Goal: Find specific page/section: Find specific page/section

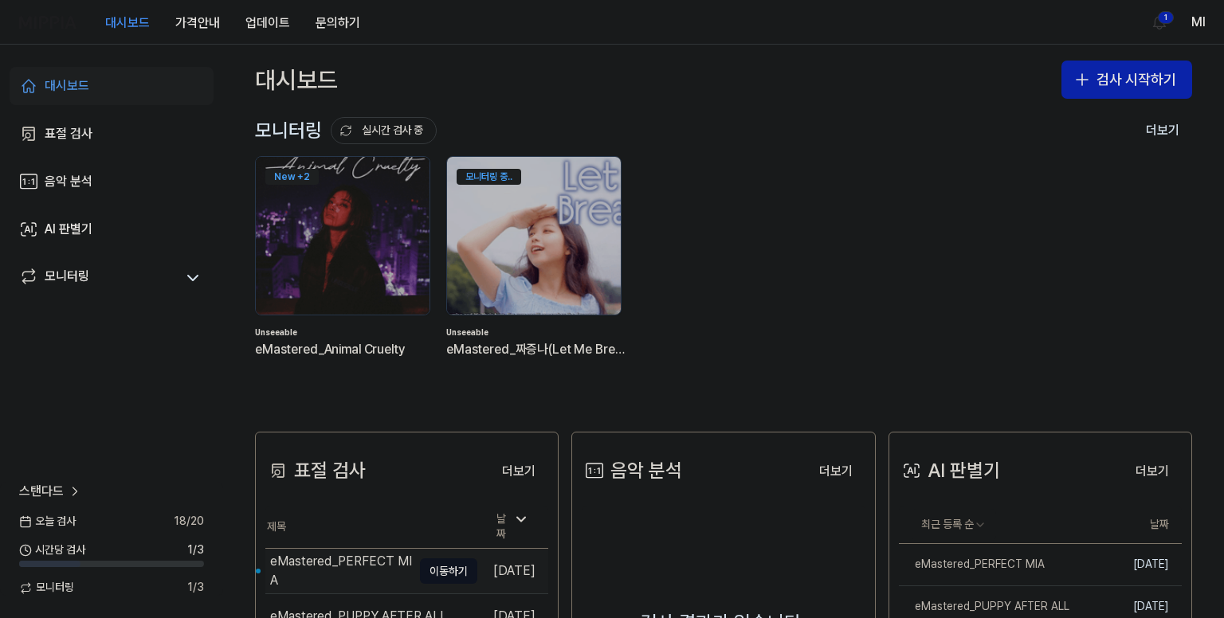
click at [311, 569] on div "eMastered_PERFECT MIA" at bounding box center [341, 571] width 142 height 38
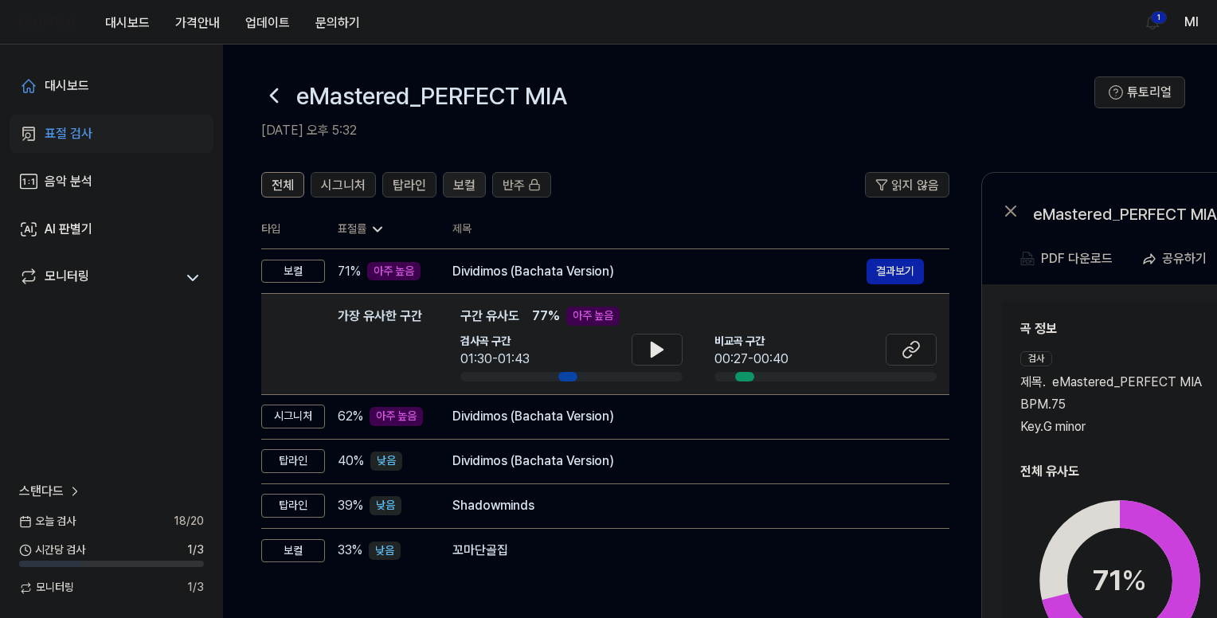
click at [468, 183] on span "보컬" at bounding box center [464, 185] width 22 height 19
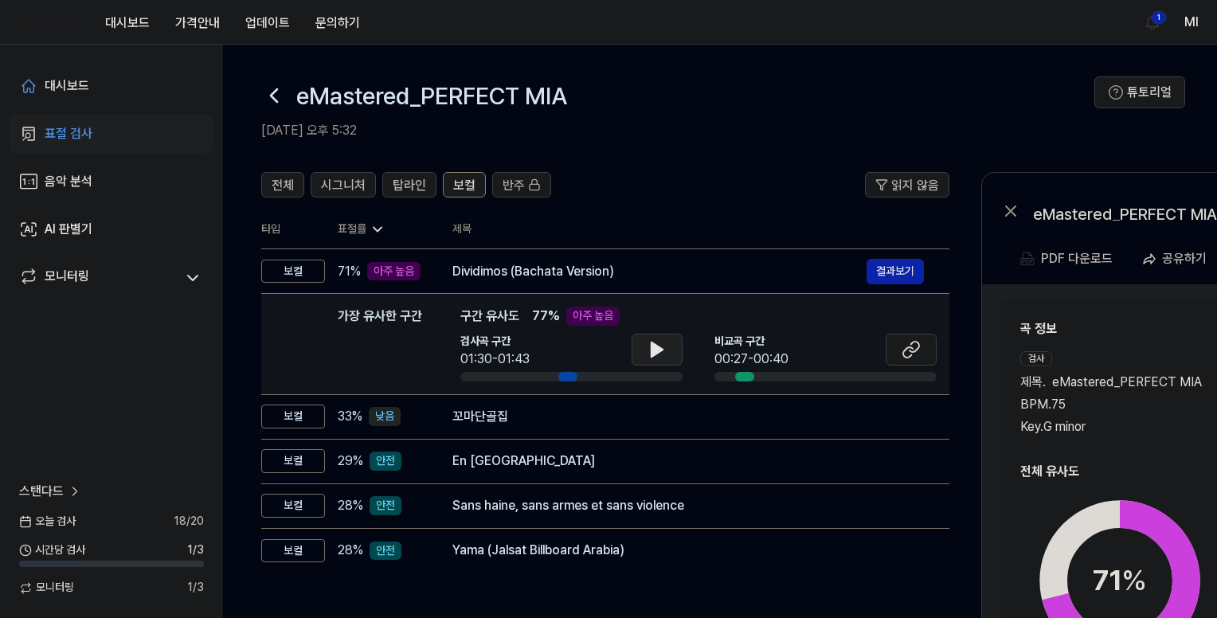
click at [653, 350] on icon at bounding box center [657, 350] width 11 height 14
click at [656, 348] on icon at bounding box center [657, 349] width 19 height 19
click at [653, 347] on icon at bounding box center [657, 350] width 11 height 14
click at [653, 347] on icon at bounding box center [653, 349] width 3 height 13
click at [912, 349] on icon at bounding box center [908, 352] width 10 height 10
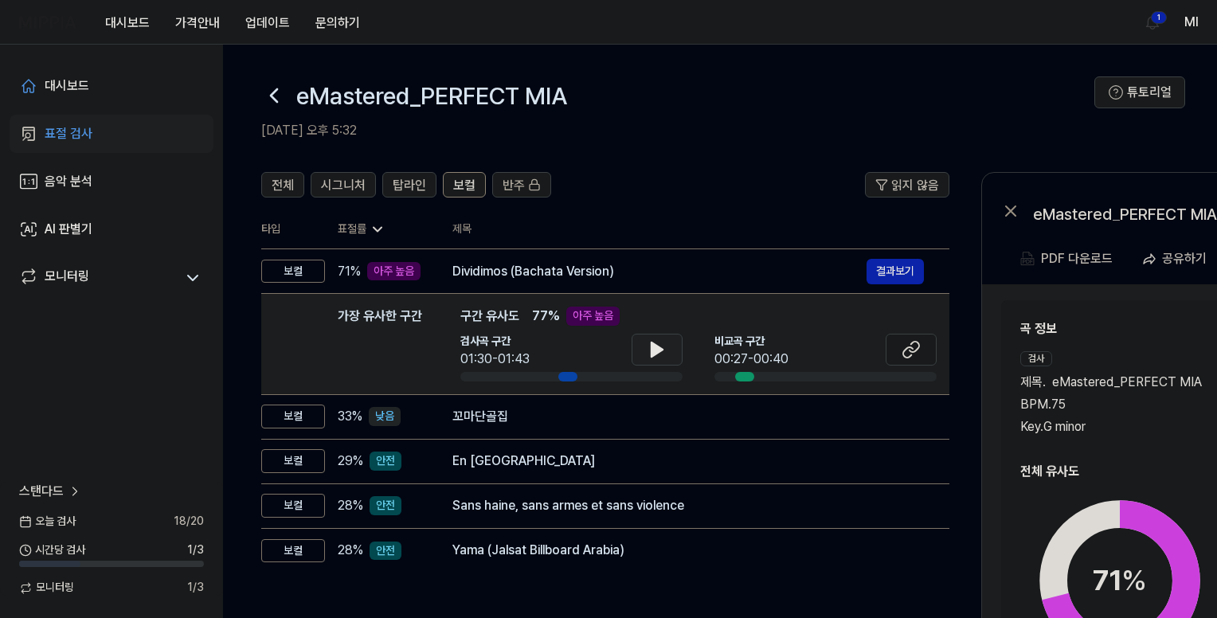
click at [662, 351] on icon at bounding box center [657, 349] width 19 height 19
click at [655, 350] on icon at bounding box center [657, 350] width 11 height 14
drag, startPoint x: 652, startPoint y: 349, endPoint x: 633, endPoint y: 317, distance: 37.2
click at [652, 345] on icon at bounding box center [653, 349] width 3 height 13
click at [462, 183] on span "보컬" at bounding box center [464, 185] width 22 height 19
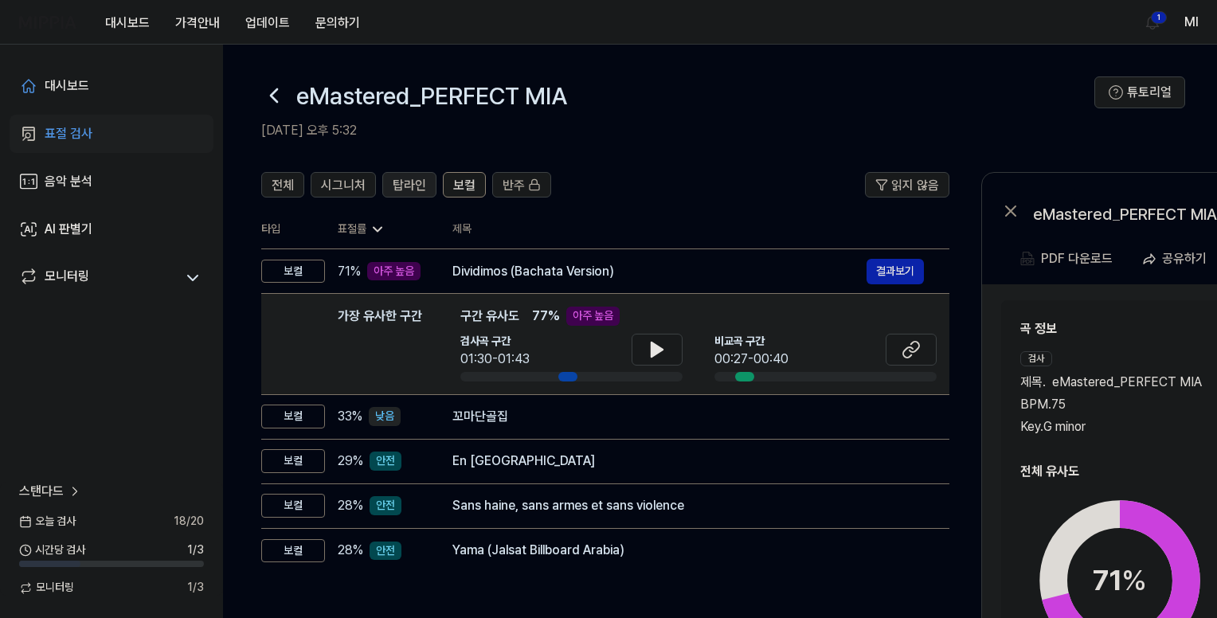
click at [410, 179] on span "탑라인" at bounding box center [409, 185] width 33 height 19
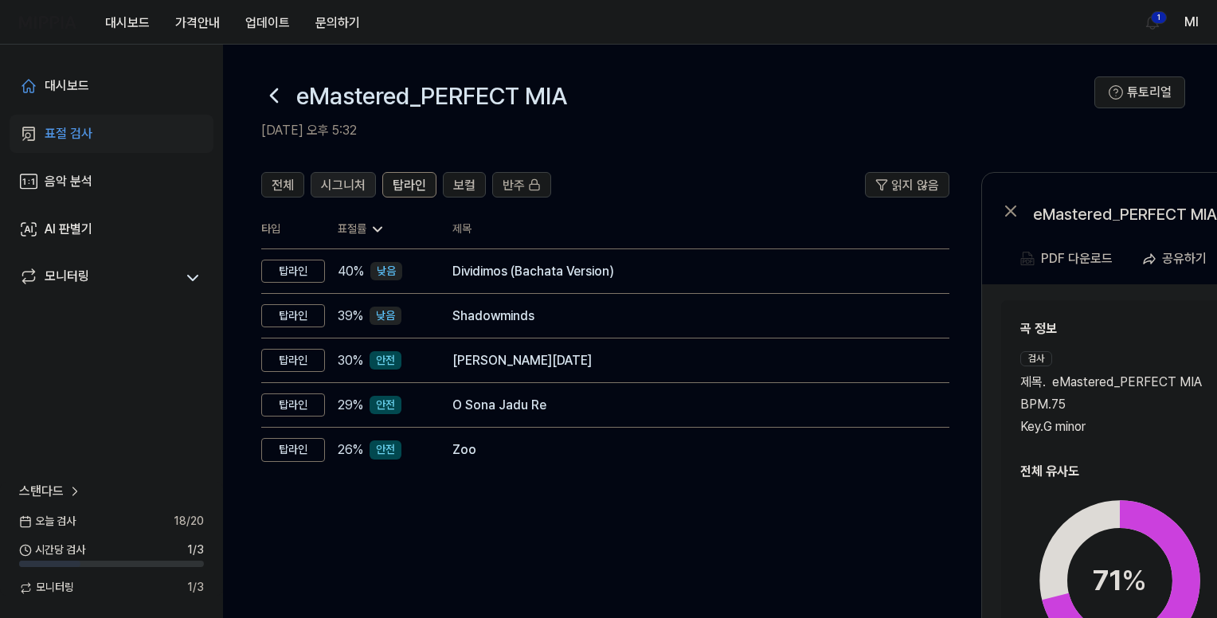
click at [347, 186] on span "시그니처" at bounding box center [343, 185] width 45 height 19
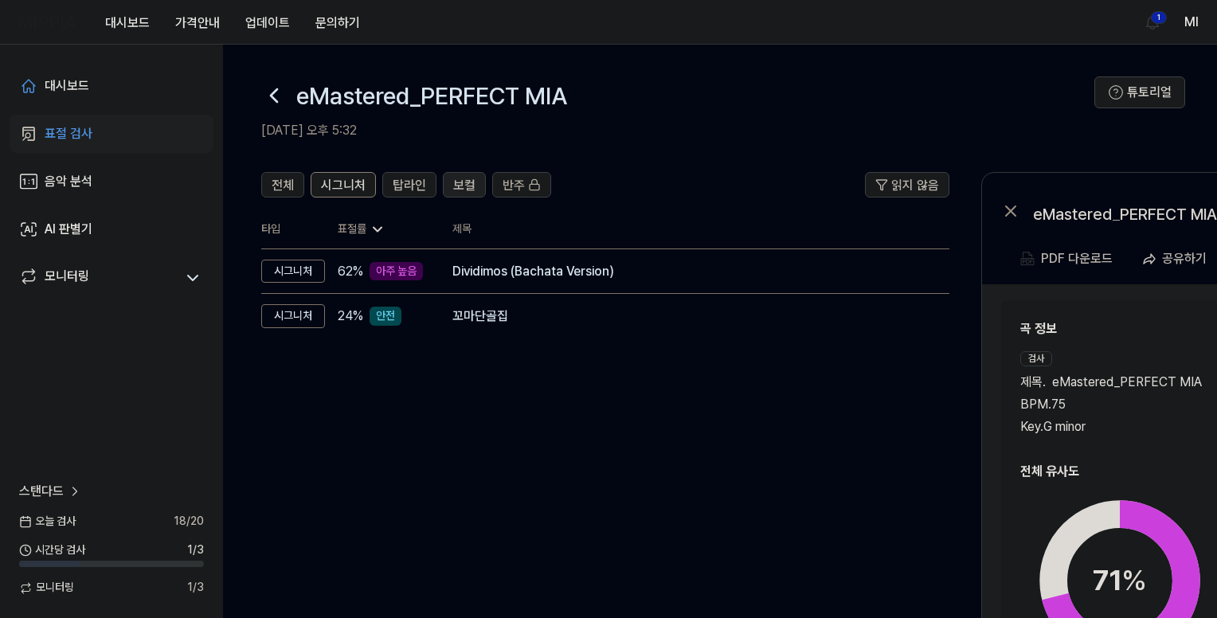
click at [460, 185] on span "보컬" at bounding box center [464, 185] width 22 height 19
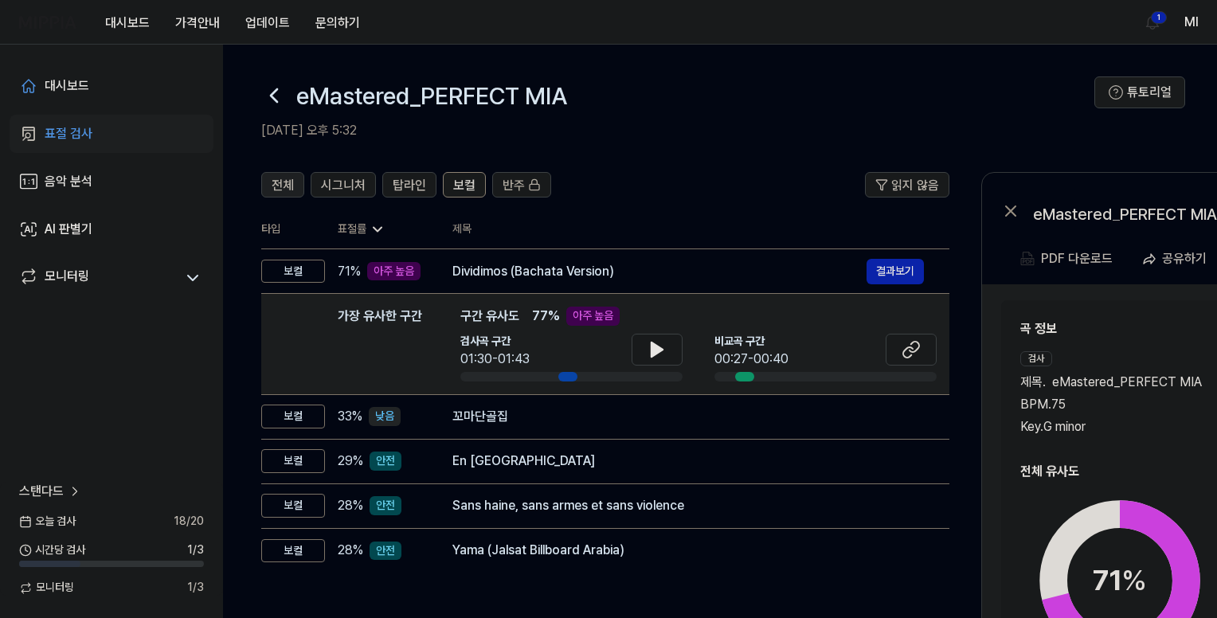
click at [294, 179] on button "전체" at bounding box center [282, 184] width 43 height 25
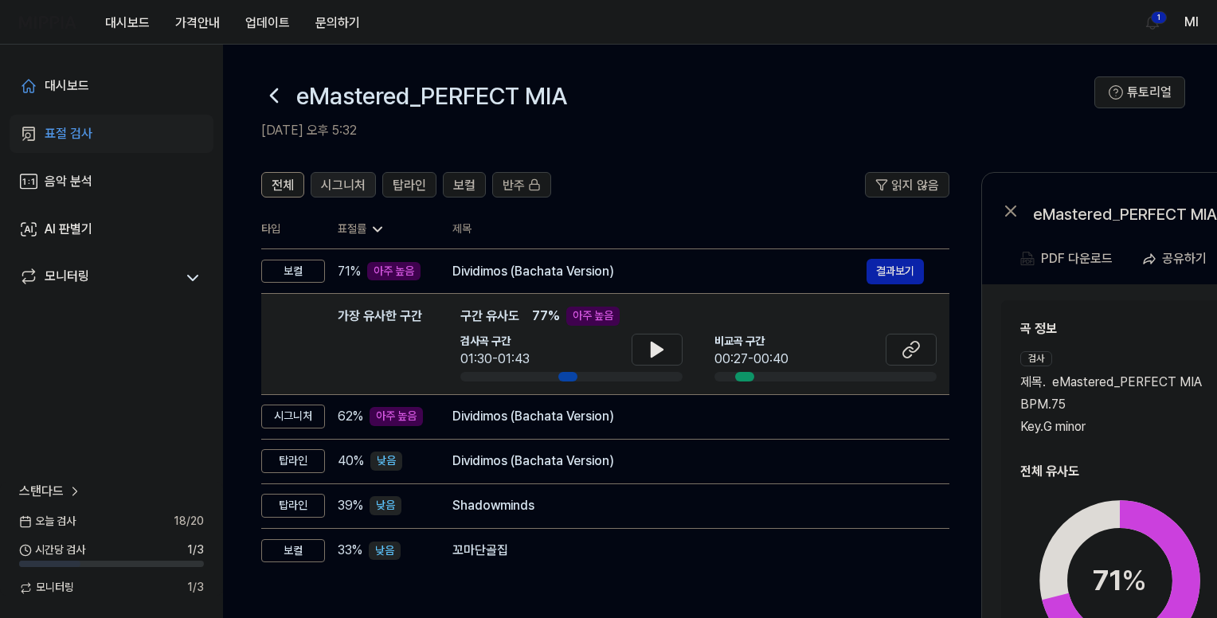
click at [347, 182] on span "시그니처" at bounding box center [343, 185] width 45 height 19
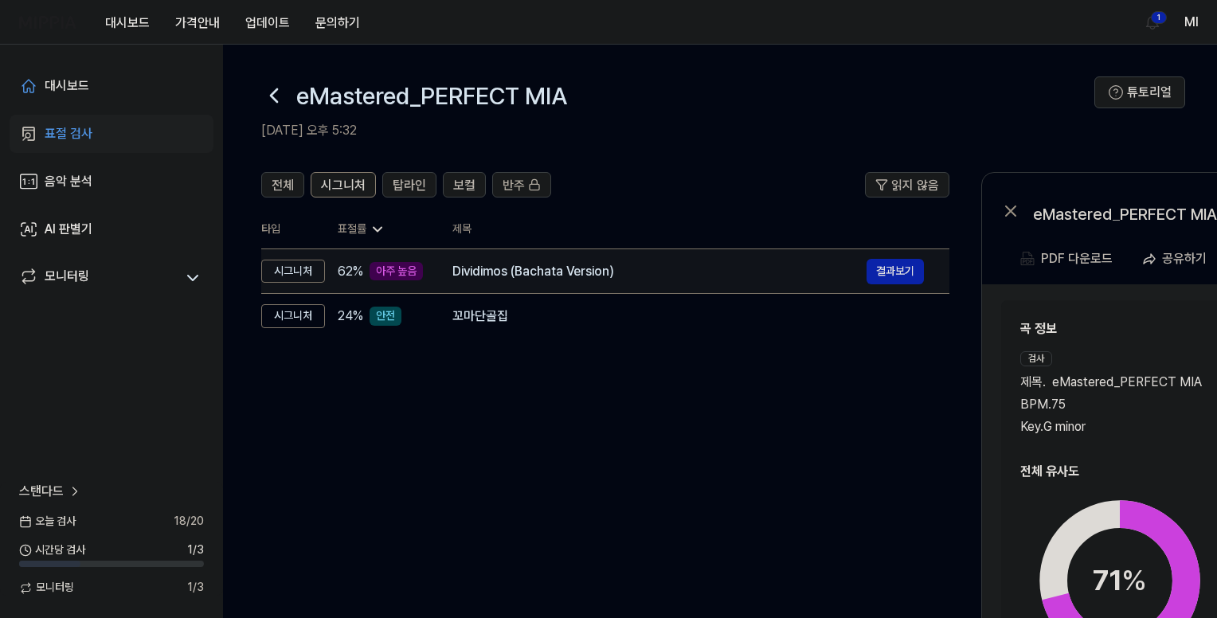
click at [661, 273] on div "Dividimos (Bachata Version)" at bounding box center [659, 271] width 414 height 19
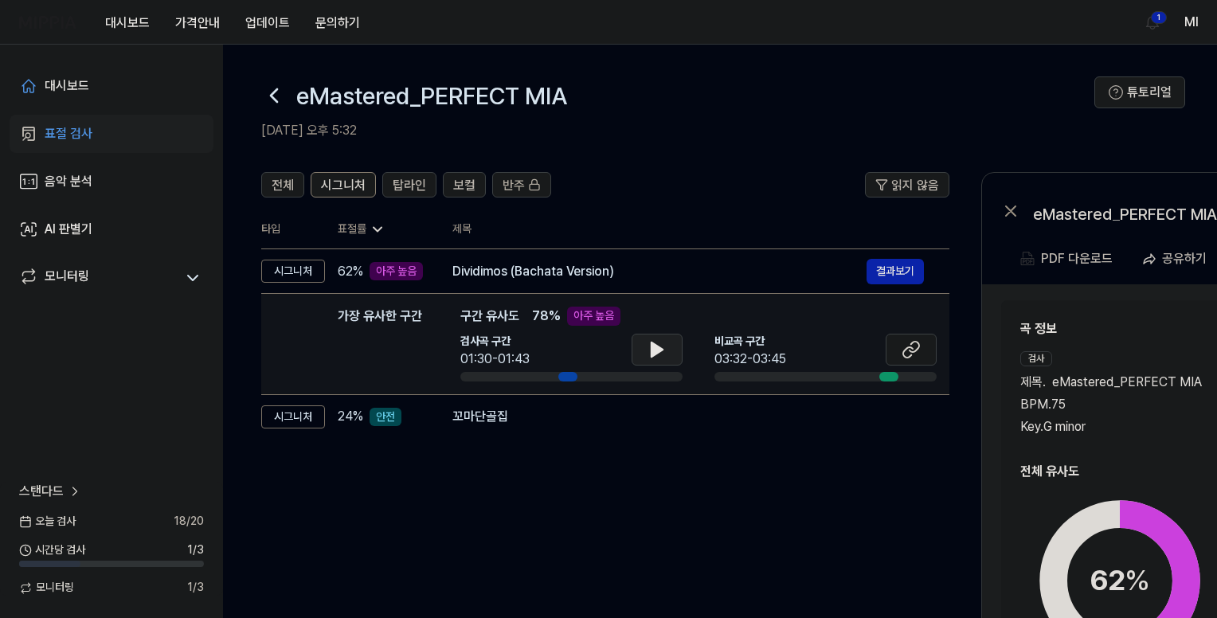
click at [653, 351] on icon at bounding box center [657, 350] width 11 height 14
click at [653, 351] on icon at bounding box center [653, 349] width 3 height 13
click at [61, 83] on div "대시보드" at bounding box center [67, 85] width 45 height 19
